Goal: Task Accomplishment & Management: Complete application form

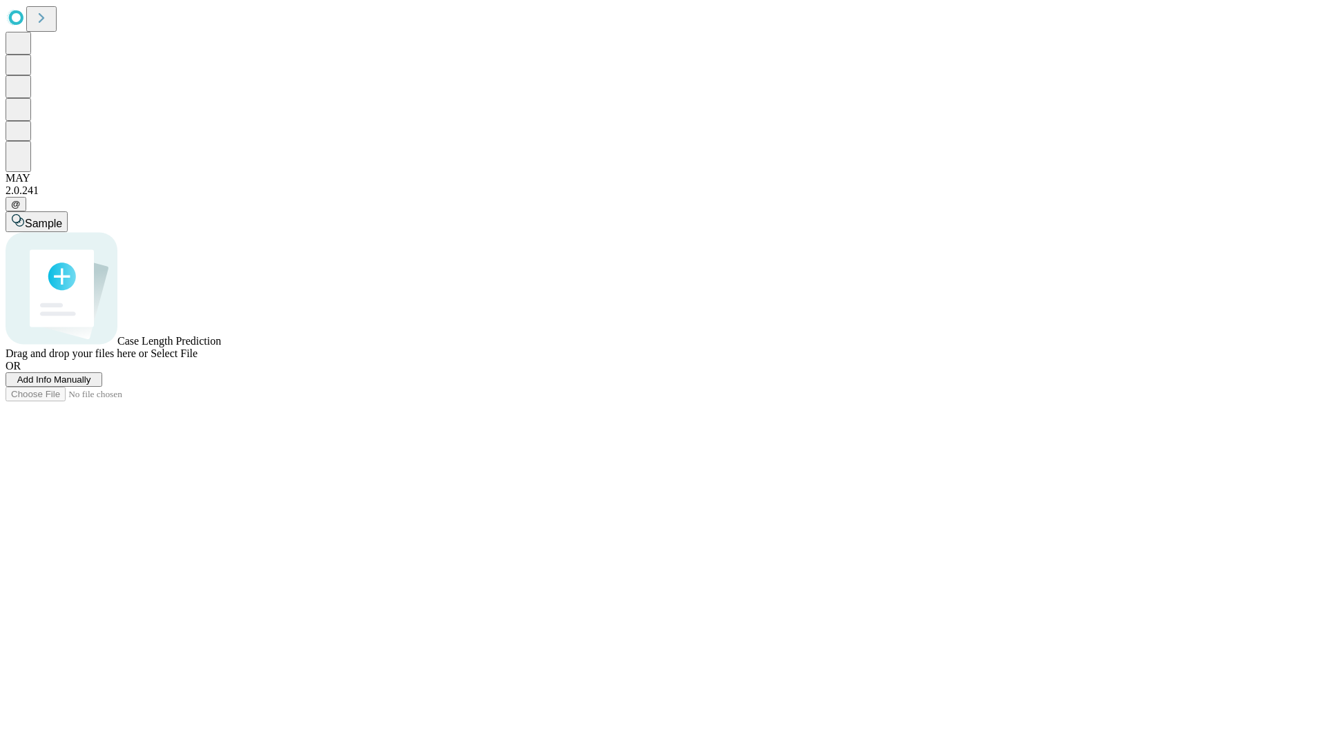
click at [91, 385] on span "Add Info Manually" at bounding box center [54, 379] width 74 height 10
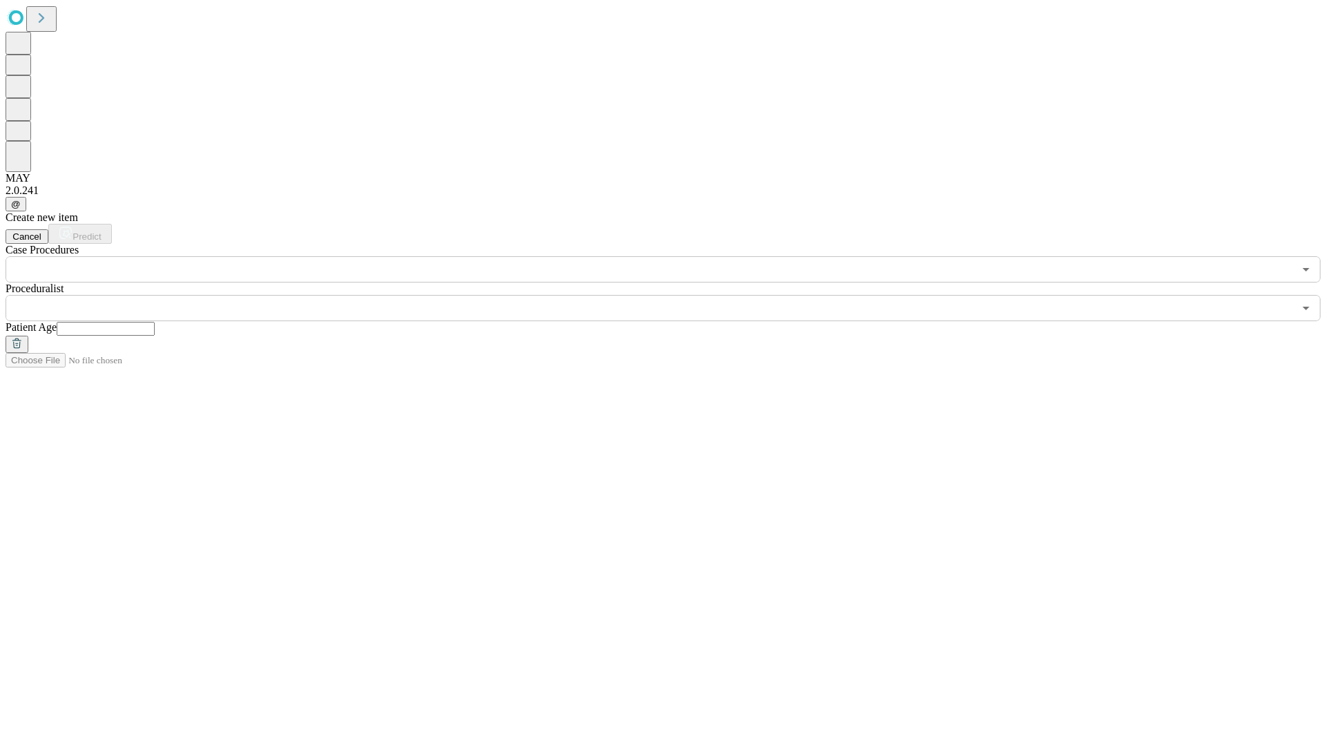
click at [155, 322] on input "text" at bounding box center [106, 329] width 98 height 14
type input "**"
click at [672, 295] on input "text" at bounding box center [650, 308] width 1288 height 26
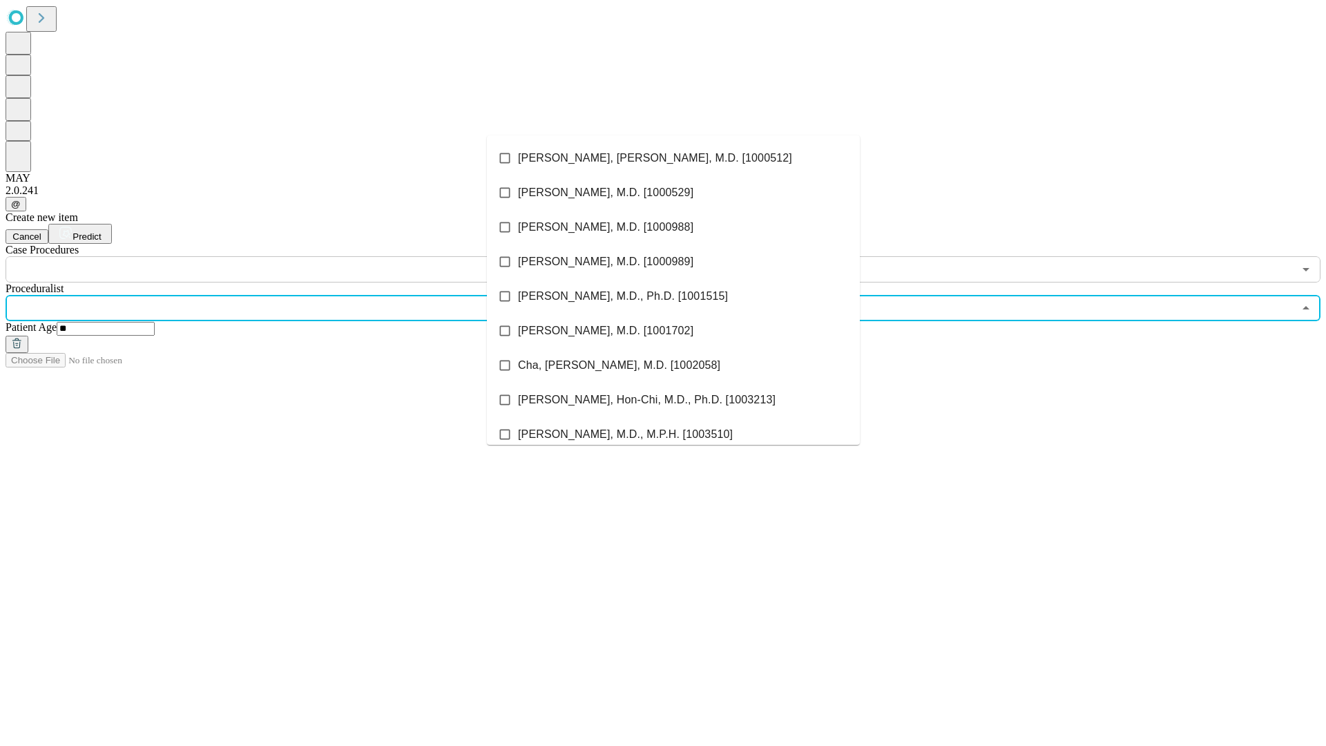
click at [673, 158] on li "[PERSON_NAME], [PERSON_NAME], M.D. [1000512]" at bounding box center [673, 158] width 373 height 35
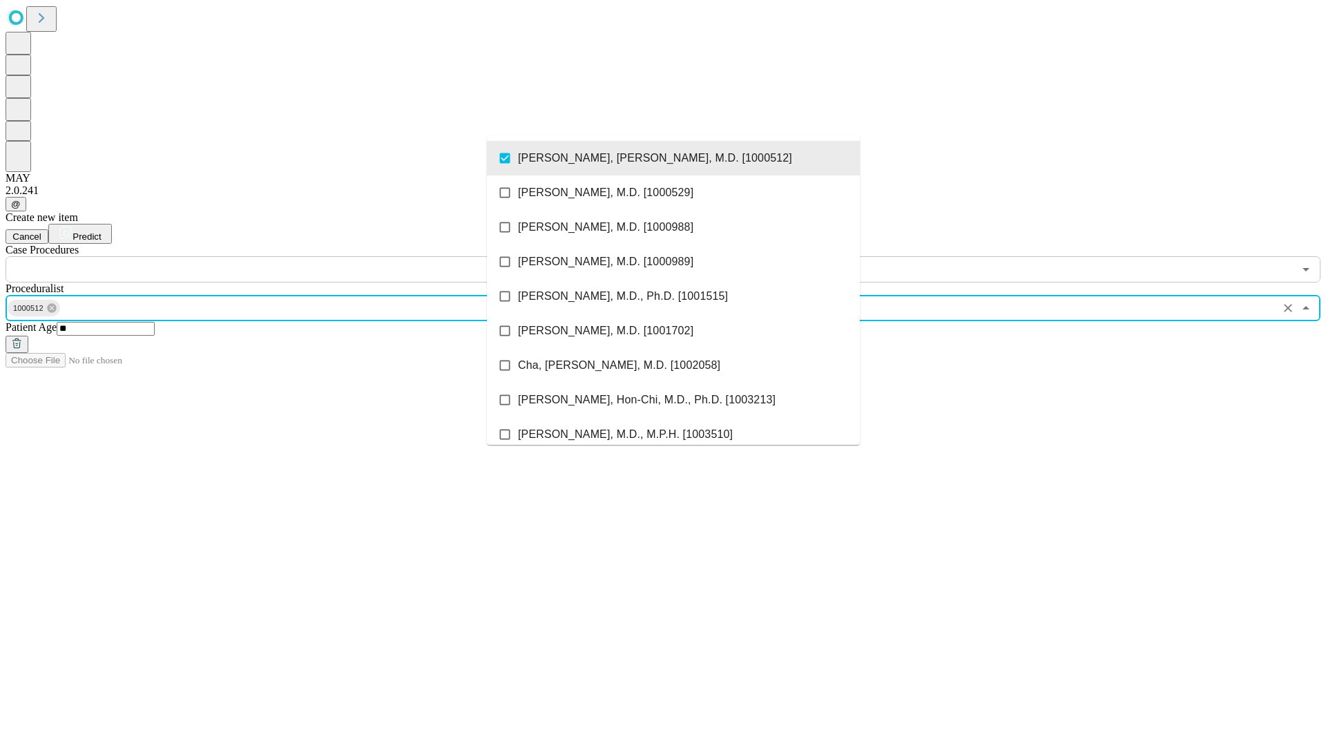
click at [290, 256] on input "text" at bounding box center [650, 269] width 1288 height 26
